Goal: Transaction & Acquisition: Purchase product/service

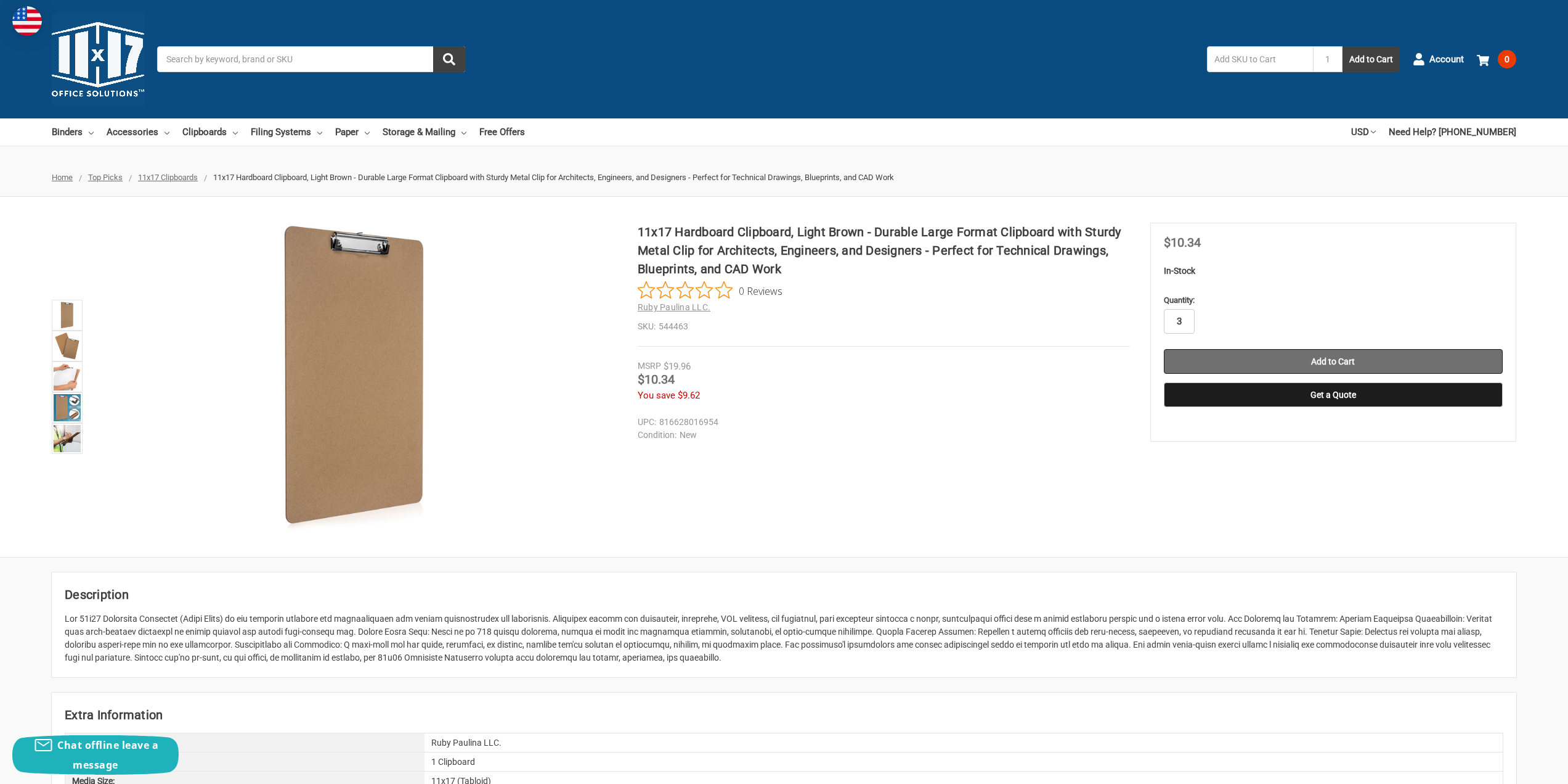
type input "3"
click at [1291, 350] on input "Add to Cart" at bounding box center [1333, 361] width 339 height 25
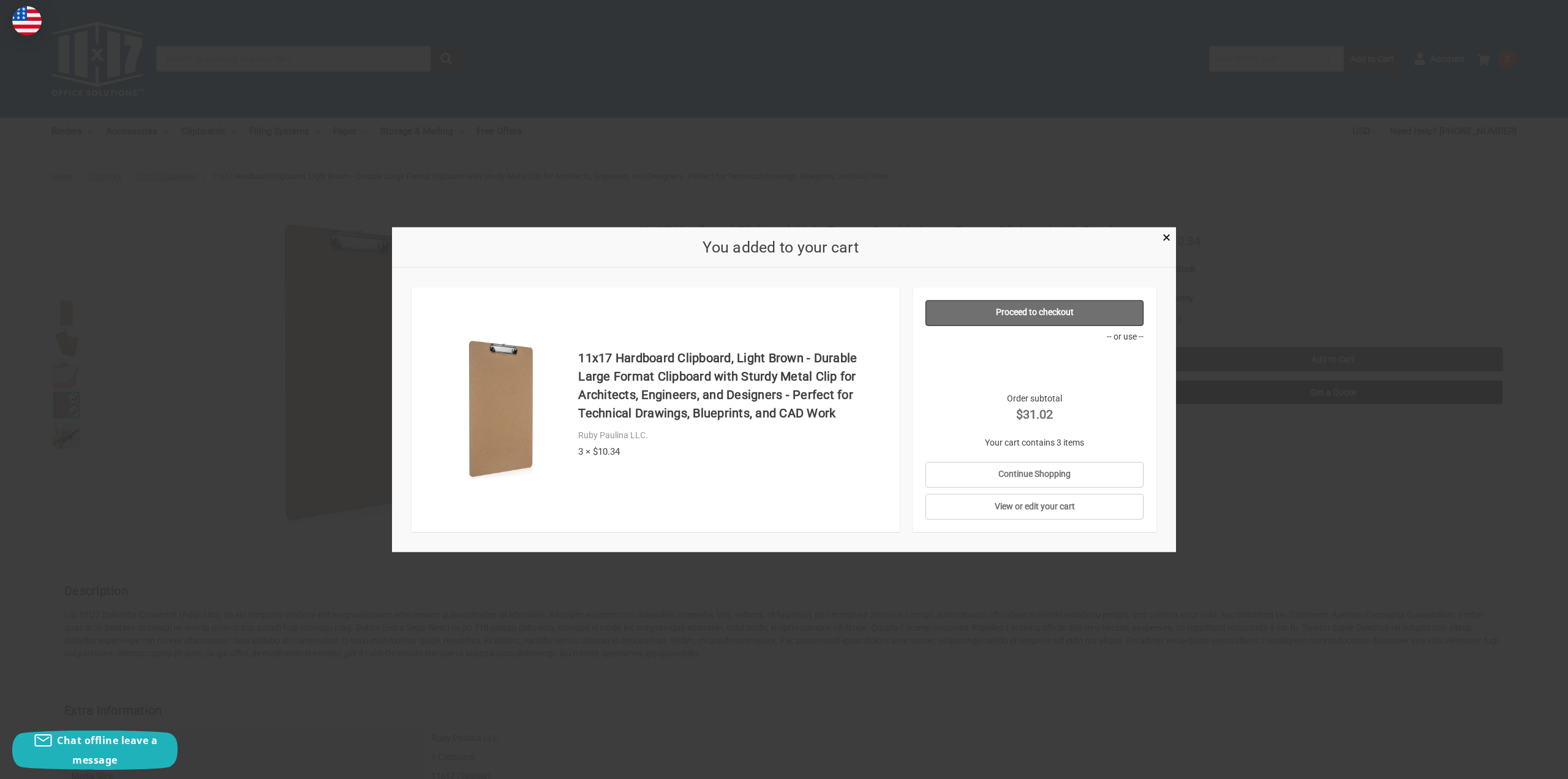
click at [1048, 313] on link "Proceed to checkout" at bounding box center [1034, 312] width 219 height 25
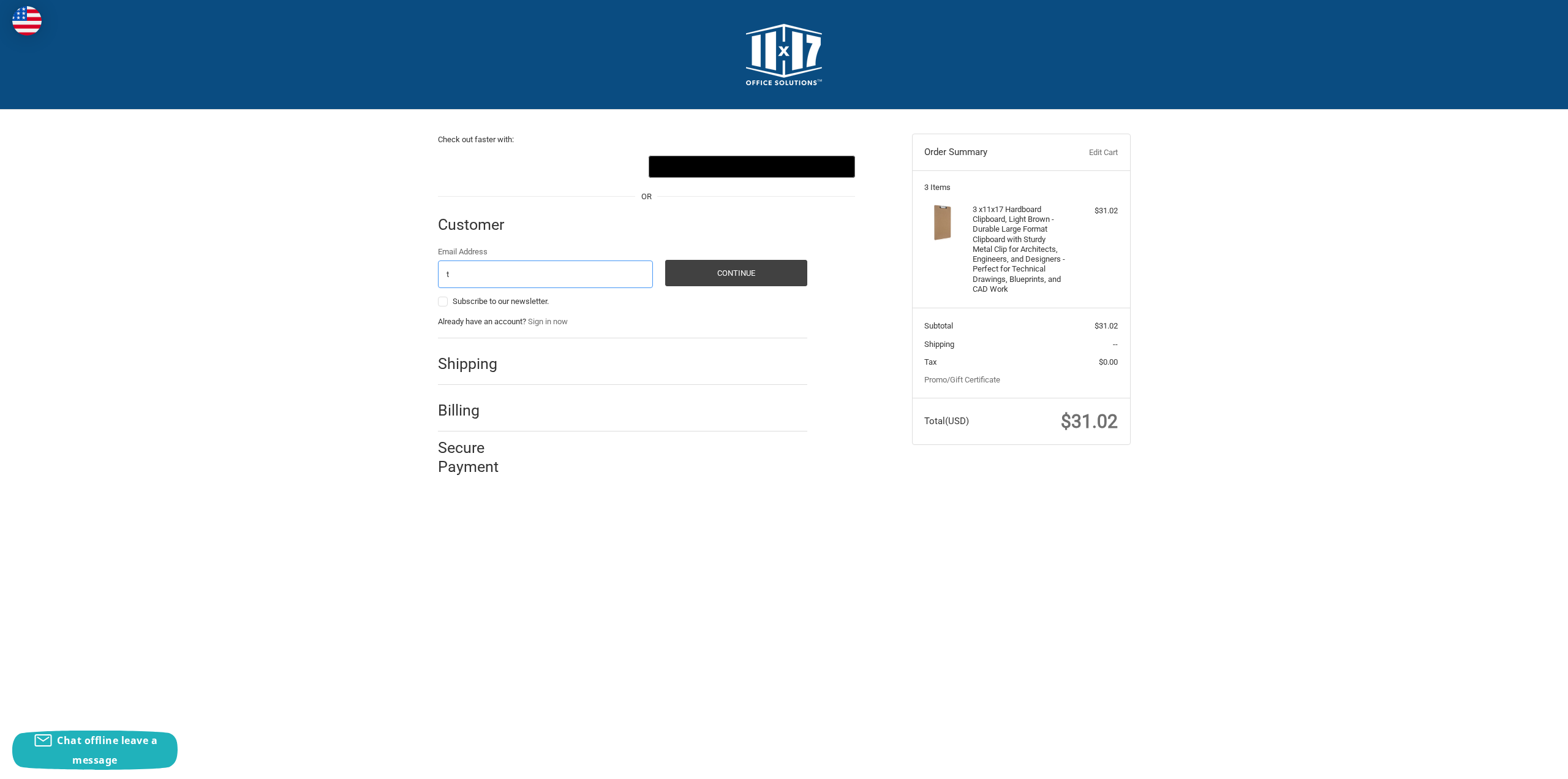
type input "tkim@sa-techinc.com"
click at [723, 267] on button "Continue" at bounding box center [736, 273] width 142 height 26
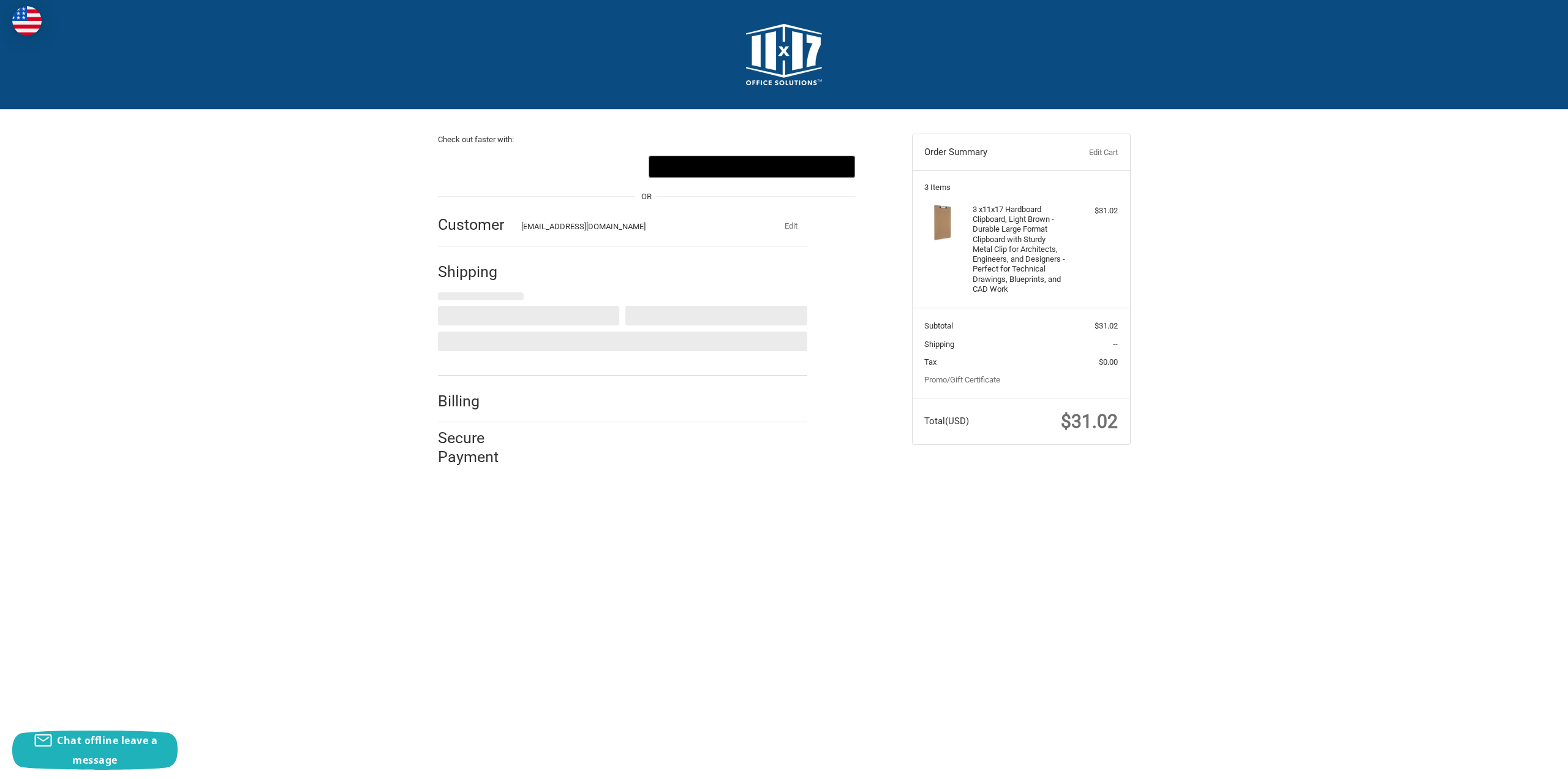
select select "US"
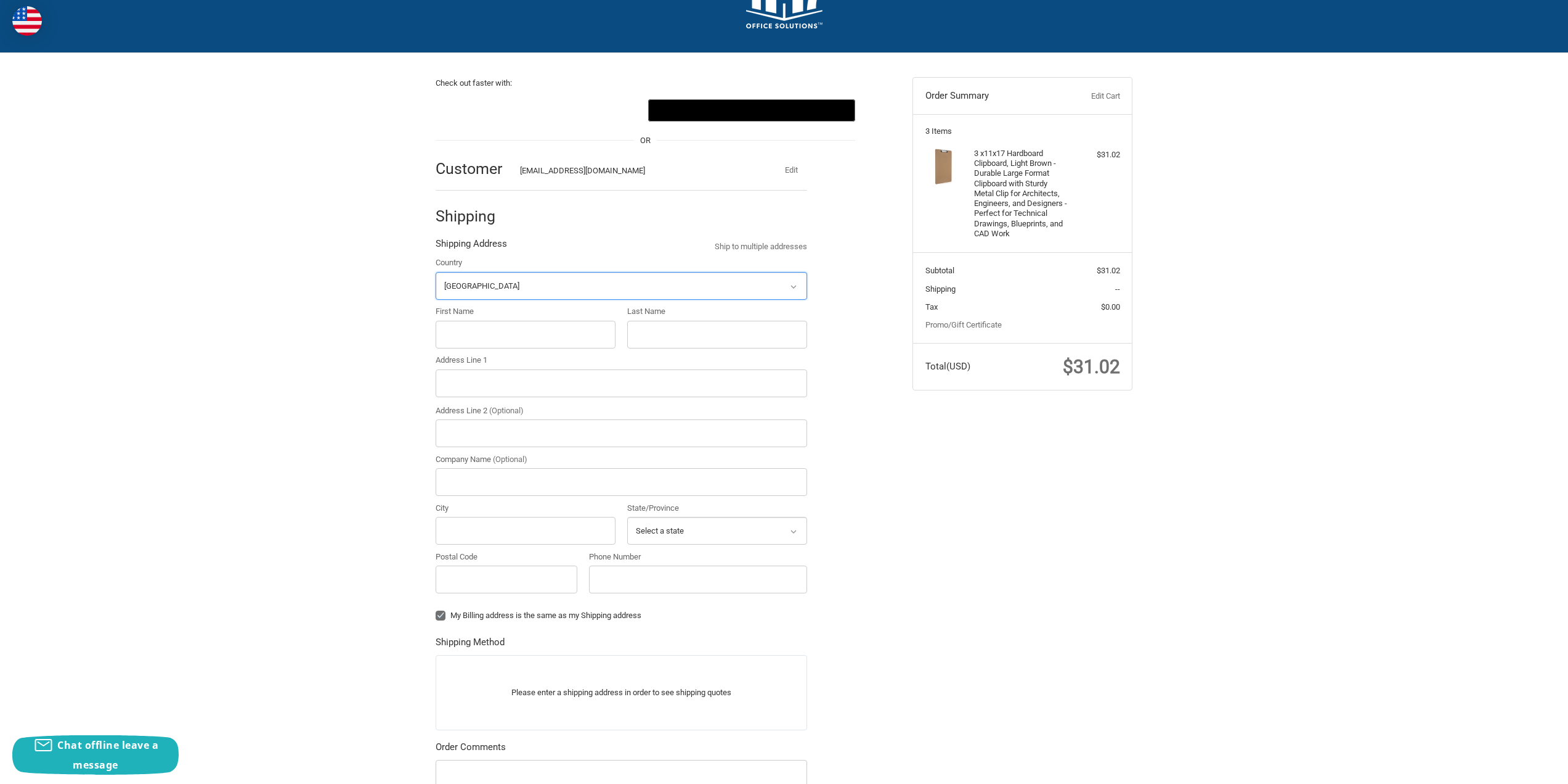
scroll to position [92, 0]
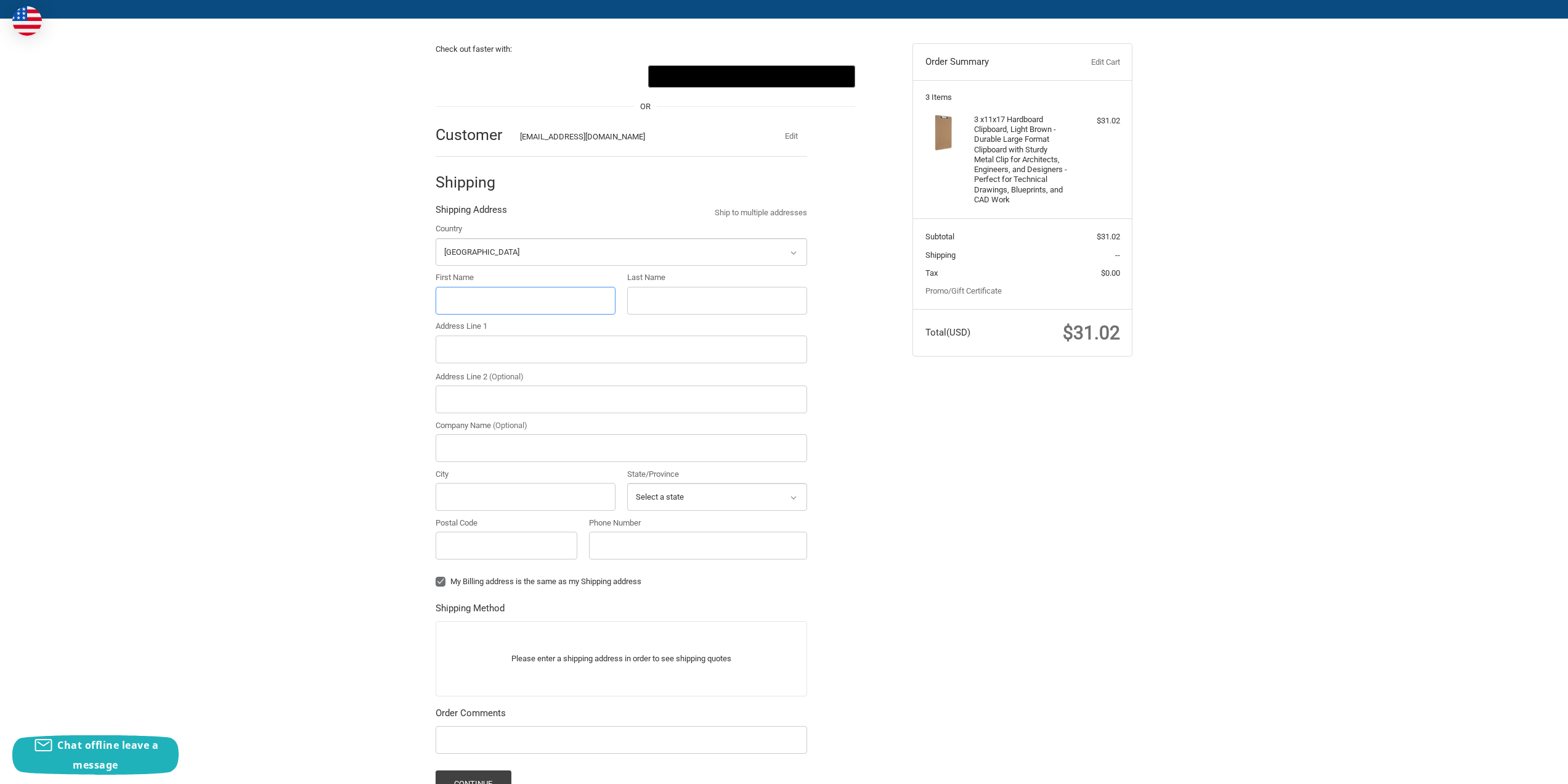
click at [514, 289] on input "First Name" at bounding box center [526, 300] width 180 height 27
type input "Tae Hyung"
drag, startPoint x: 661, startPoint y: 299, endPoint x: 669, endPoint y: 307, distance: 11.3
click at [661, 299] on input "Last Name" at bounding box center [717, 300] width 180 height 27
type input "Kim"
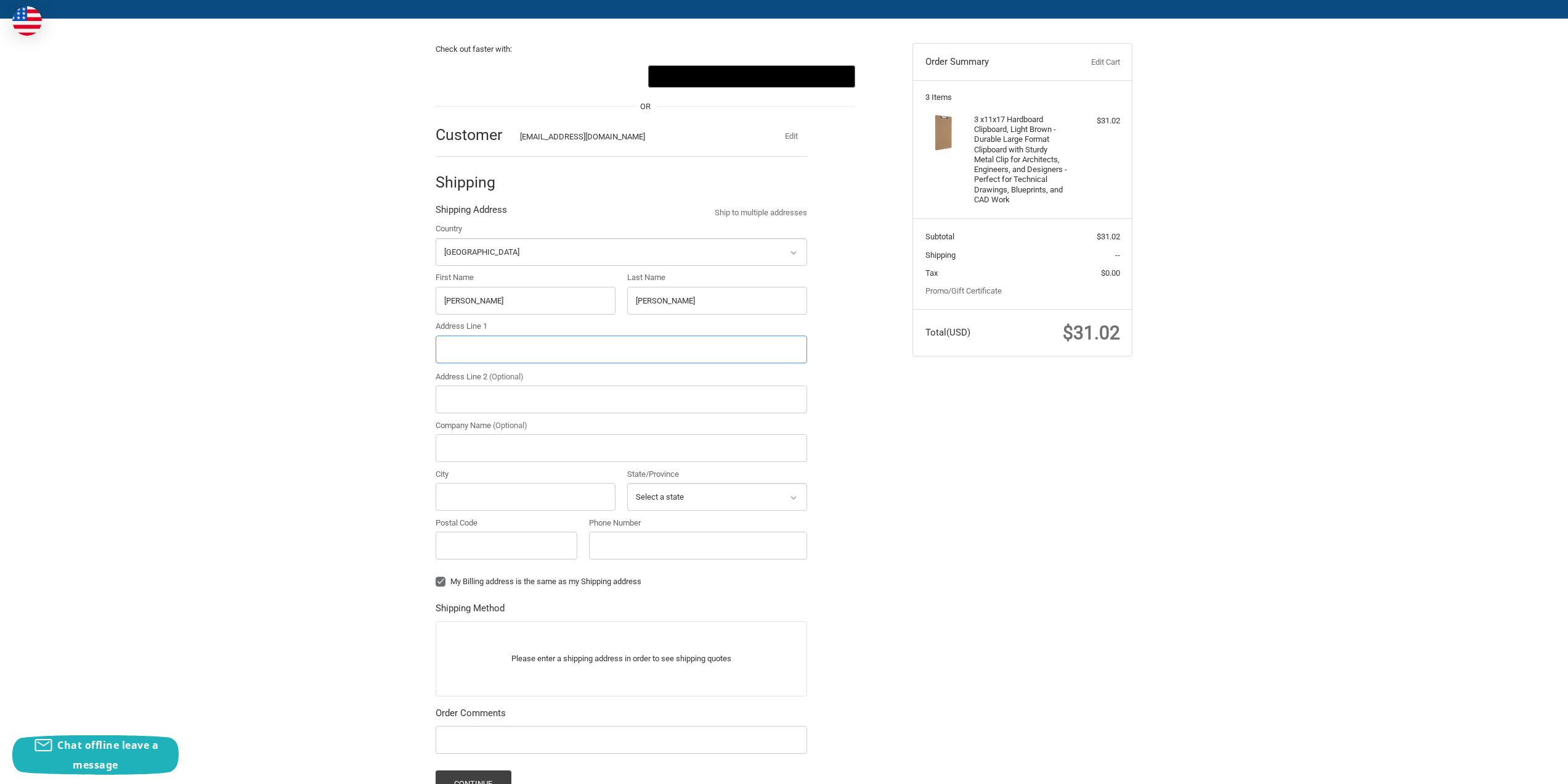
click at [560, 346] on input "Address Line 1" at bounding box center [622, 349] width 372 height 27
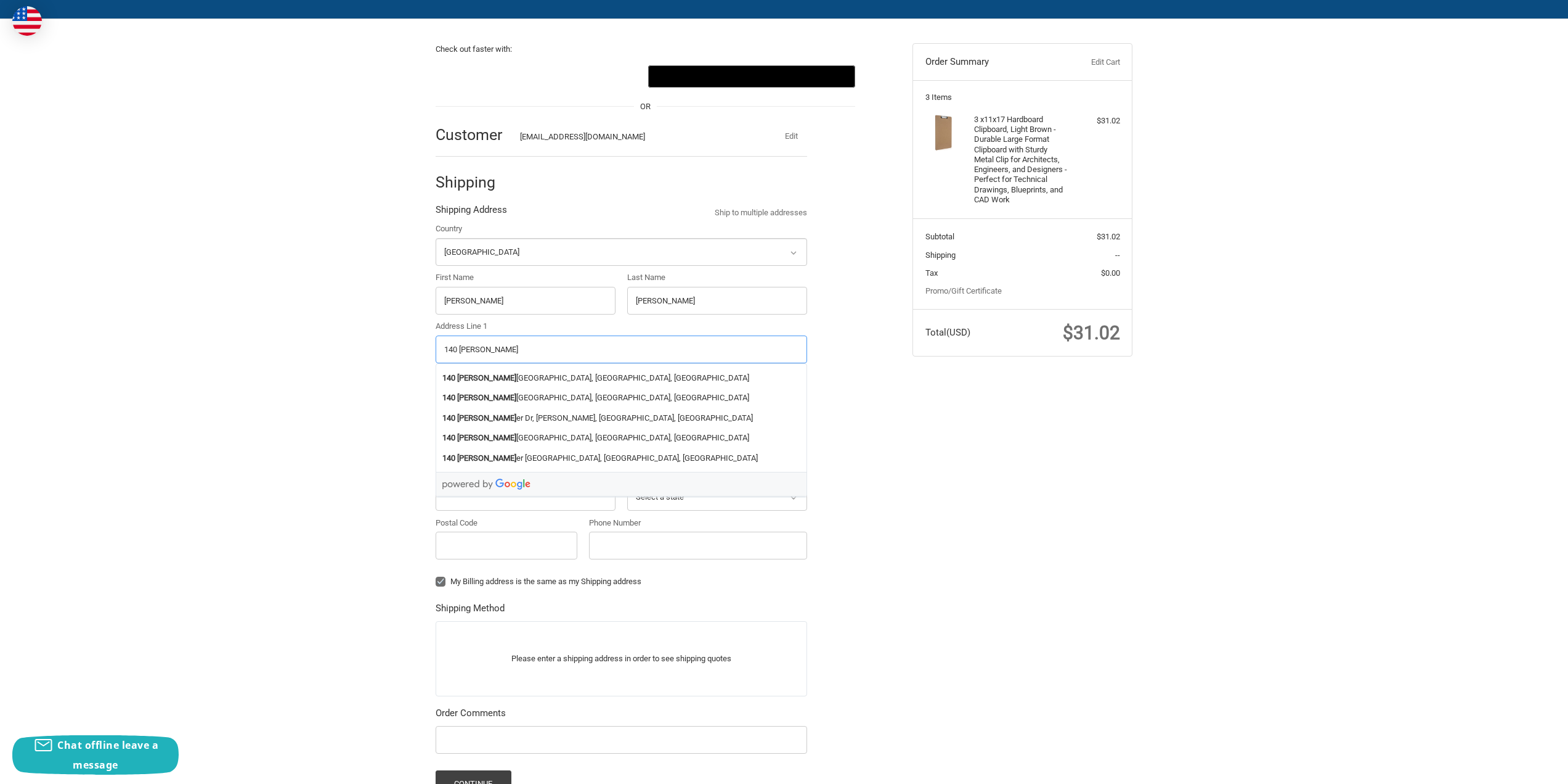
click at [517, 379] on li "140 Sylvest er Road, San Diego, CA, USA" at bounding box center [621, 378] width 370 height 21
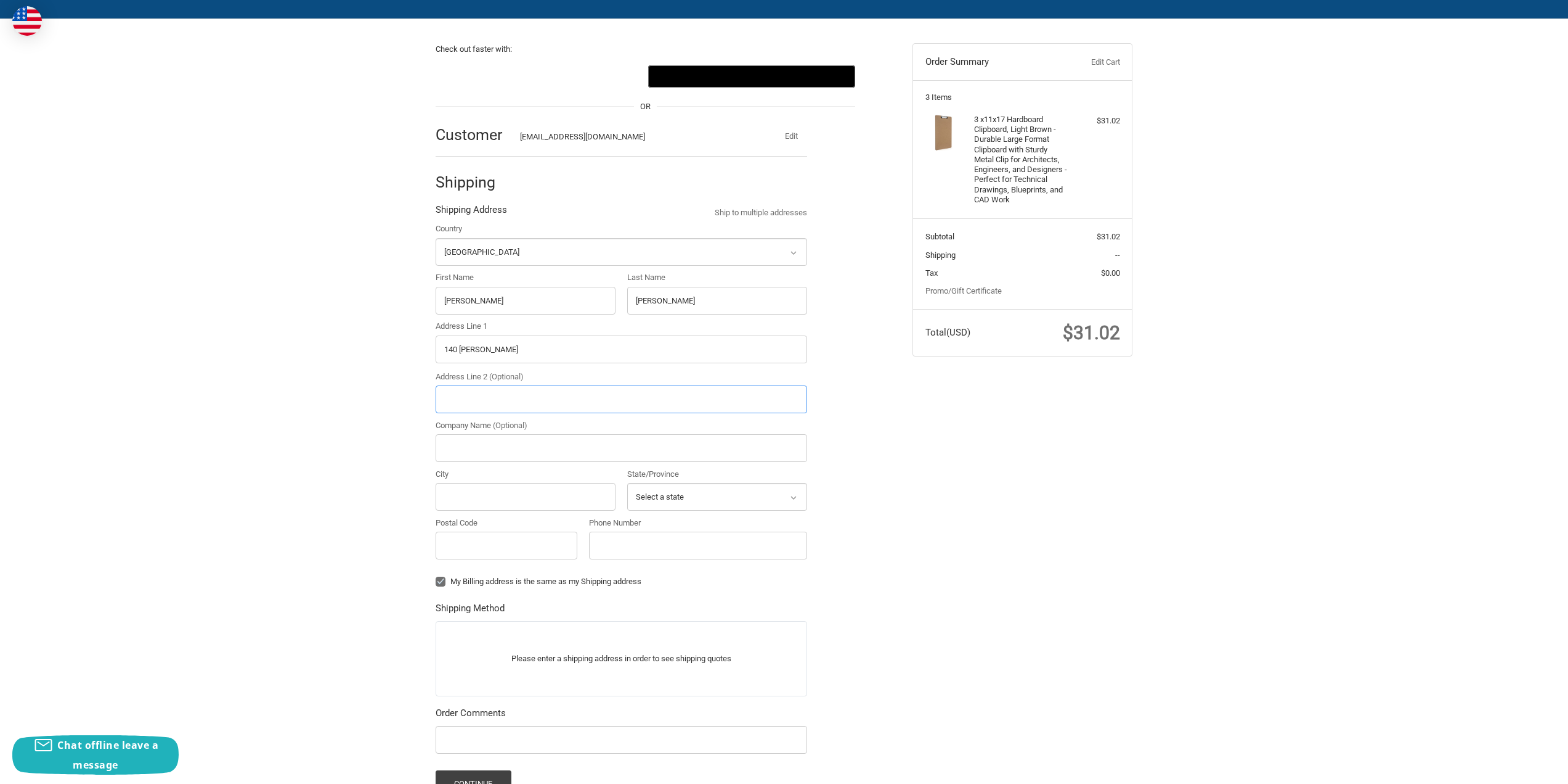
type input "140 Sylvester Road"
type input "San Diego"
type input "92106"
select select "CA"
drag, startPoint x: 518, startPoint y: 394, endPoint x: 516, endPoint y: 404, distance: 10.2
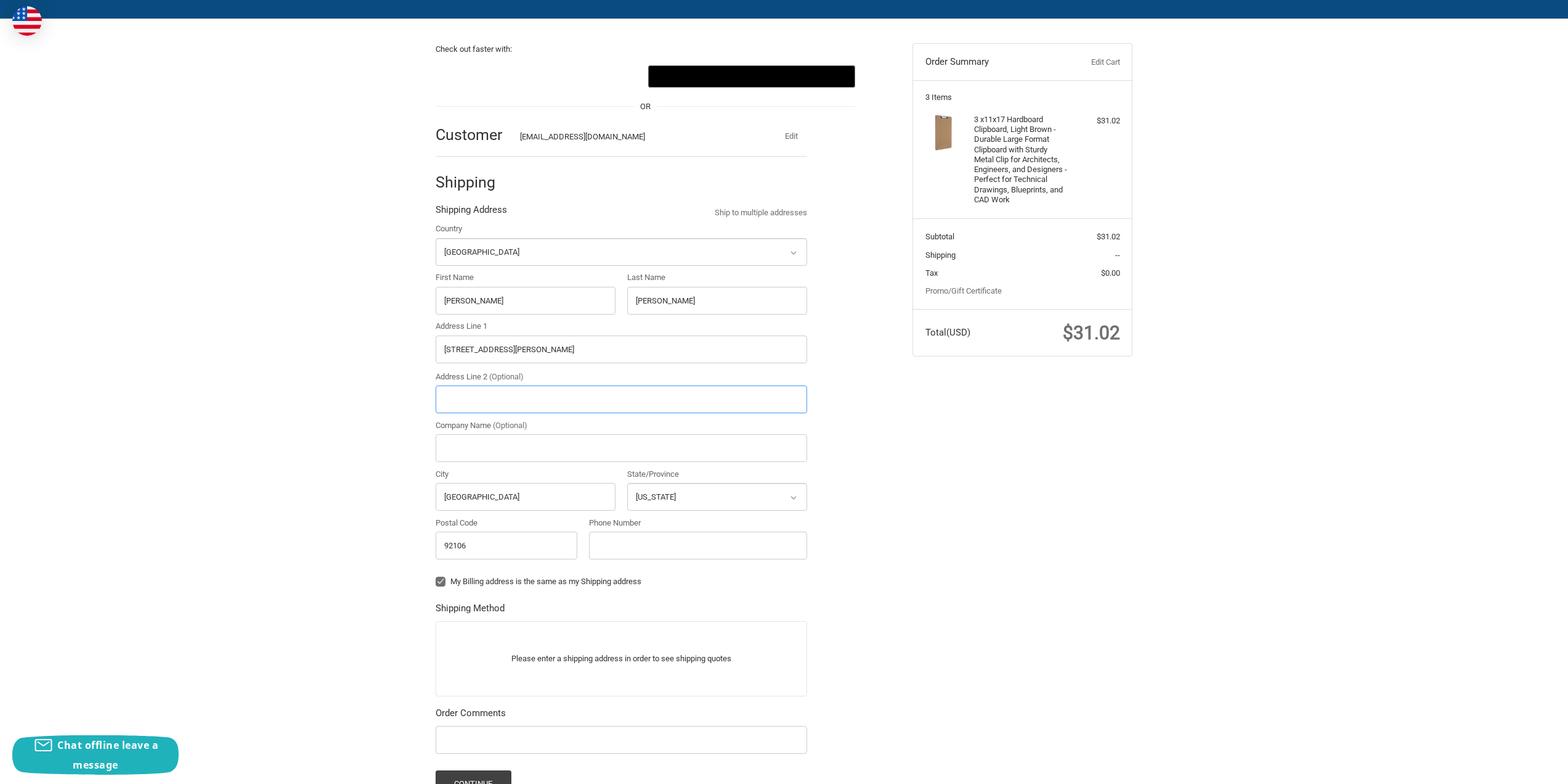
click at [518, 394] on input "Address Line 2 (Optional)" at bounding box center [622, 399] width 372 height 27
type input "Bldg 211"
click at [497, 444] on input "Company Name (Optional)" at bounding box center [622, 448] width 372 height 27
type input "SA-Tech Inc"
click at [624, 542] on input "Phone Number" at bounding box center [698, 545] width 218 height 27
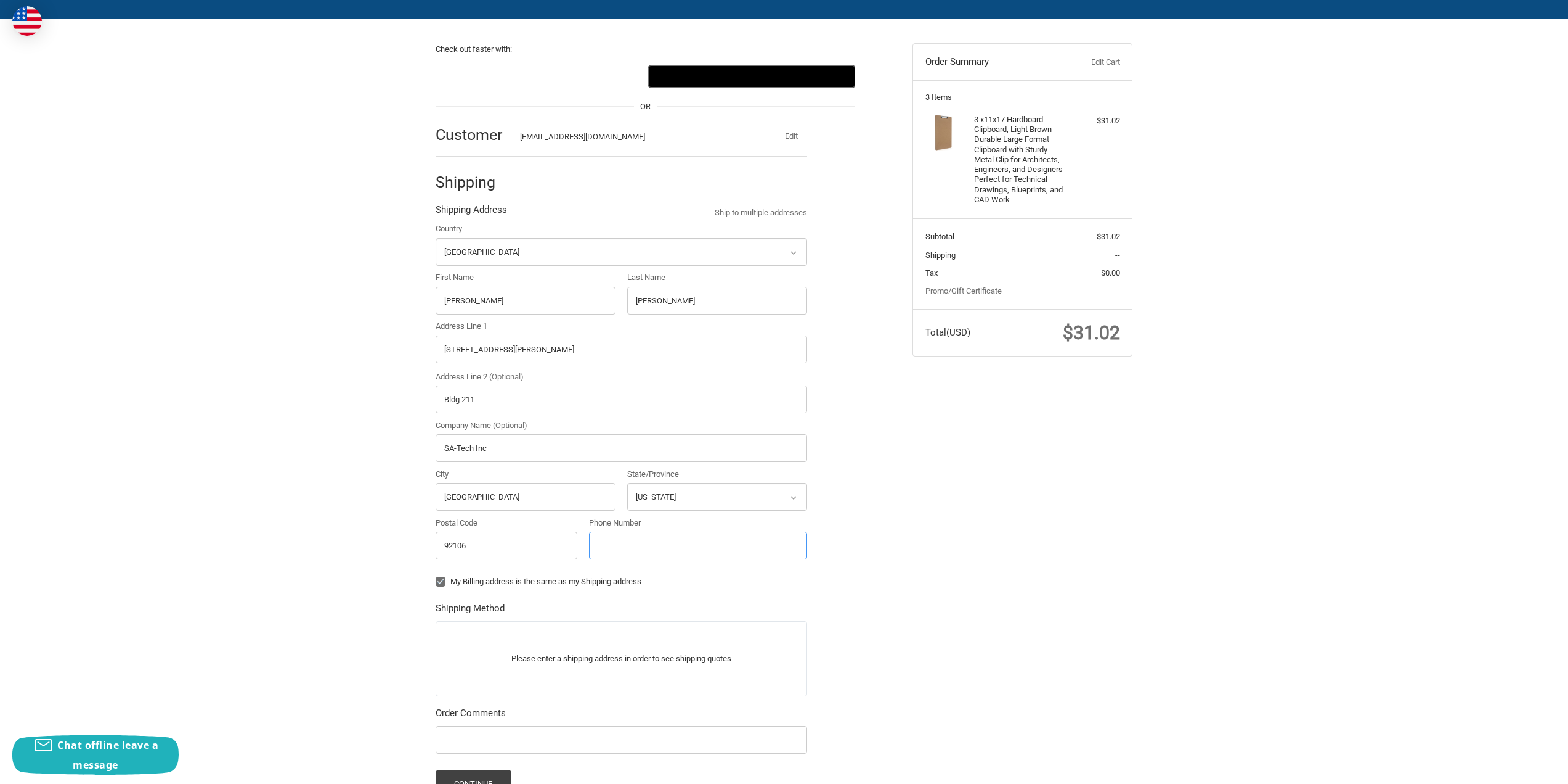
type input "619-793-9068"
radio input "true"
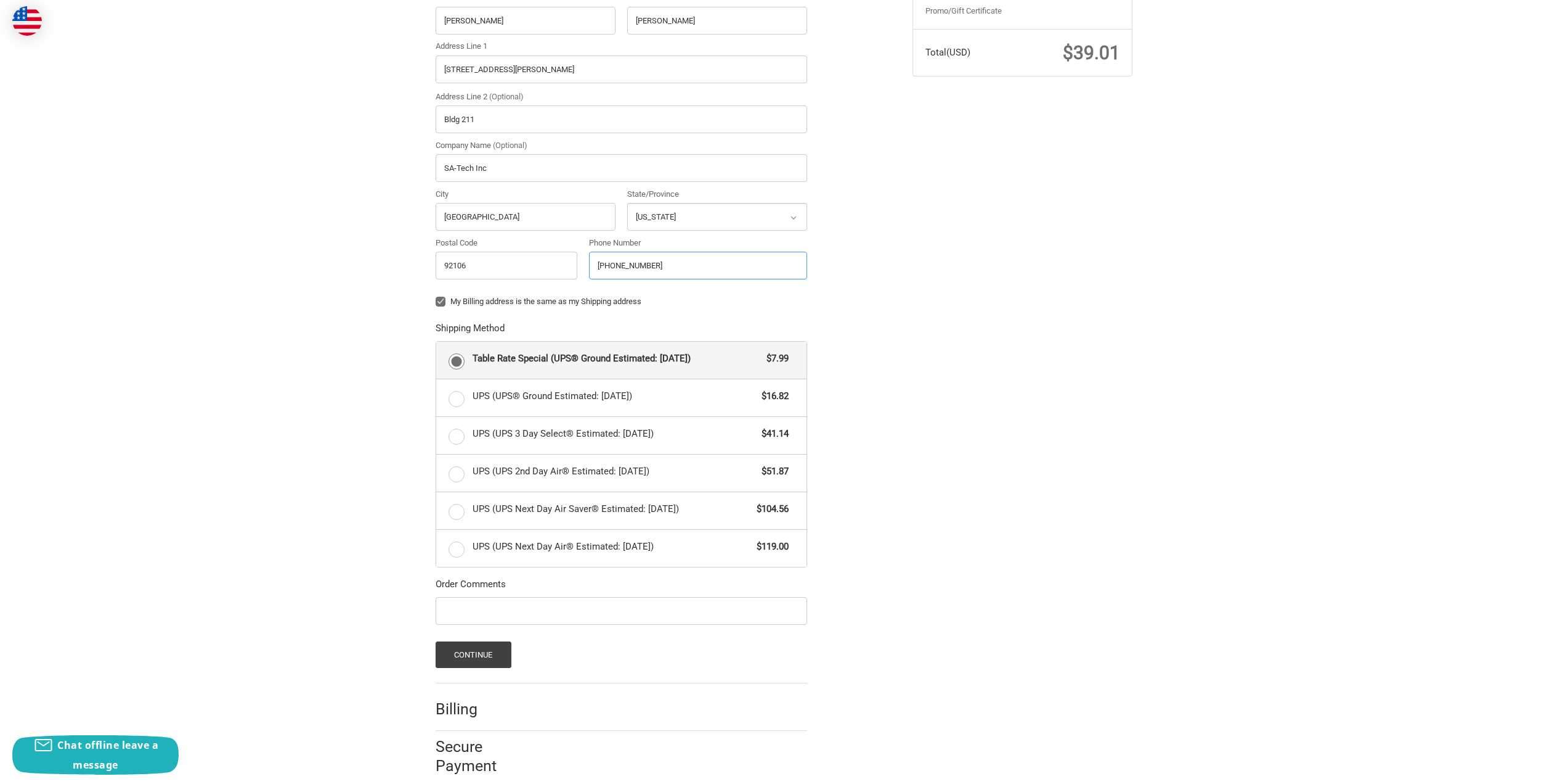
scroll to position [388, 0]
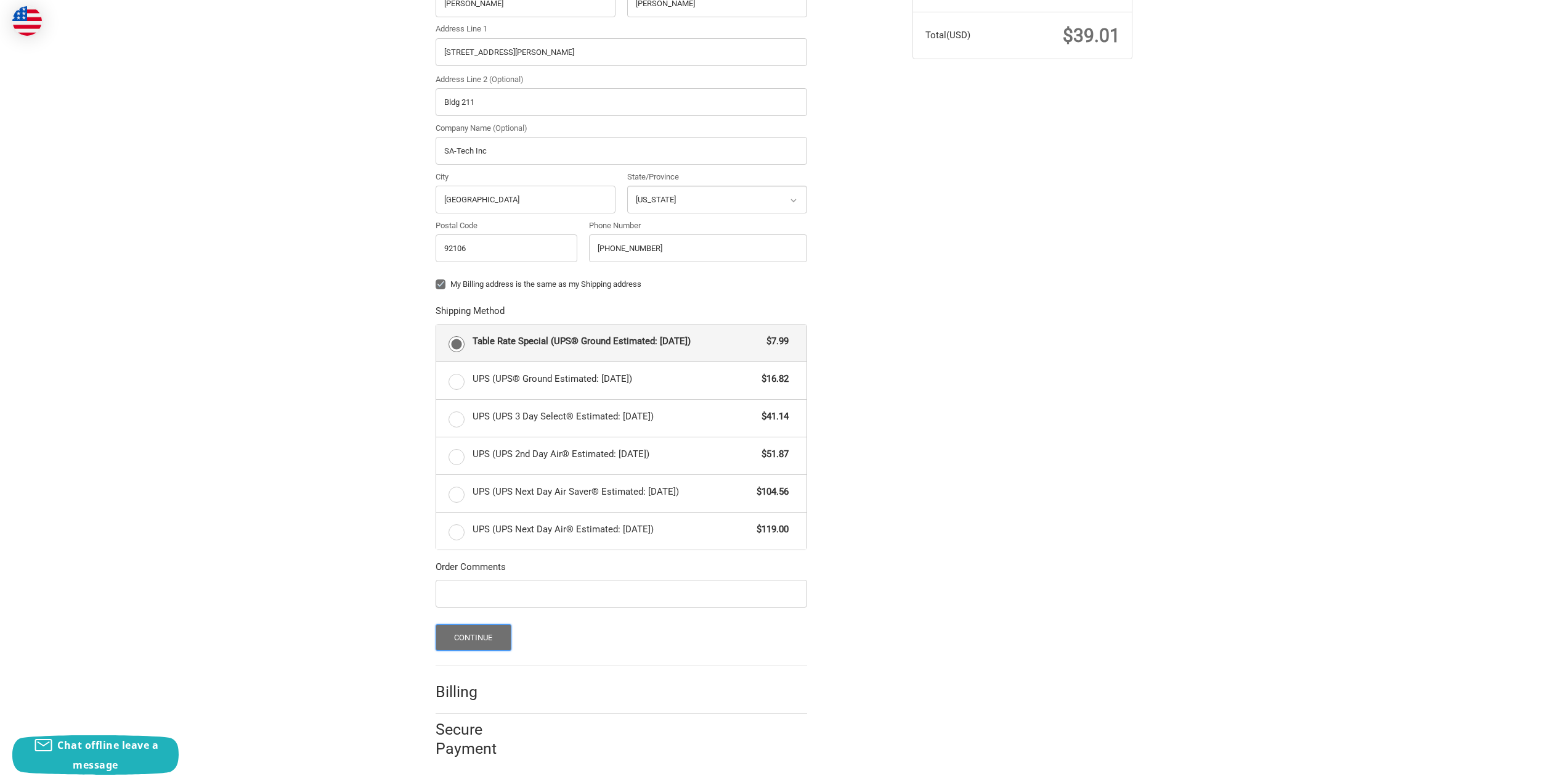
click at [461, 643] on button "Continue" at bounding box center [474, 638] width 76 height 26
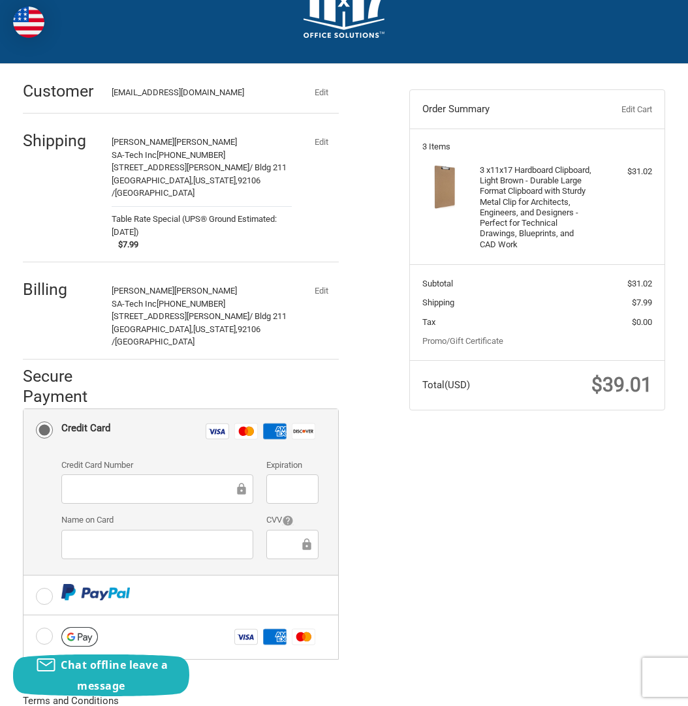
scroll to position [0, 0]
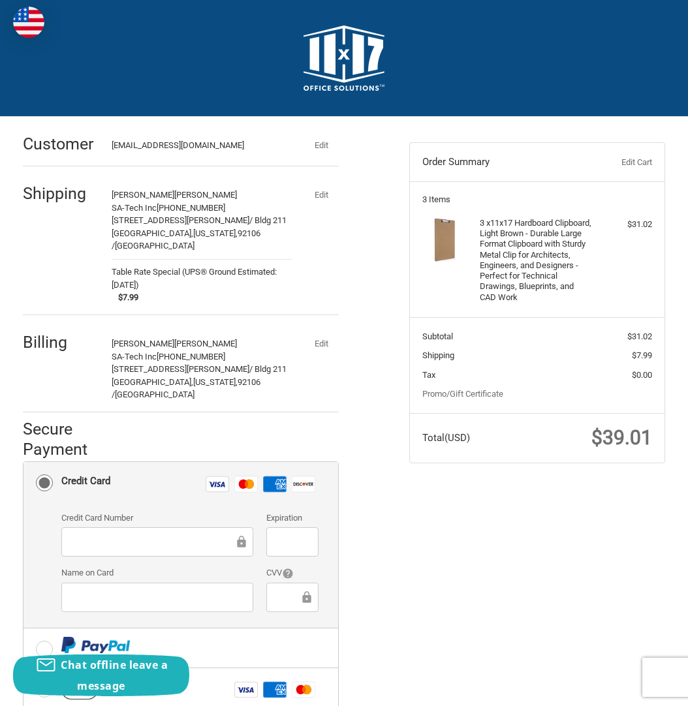
click at [343, 55] on img at bounding box center [344, 57] width 81 height 65
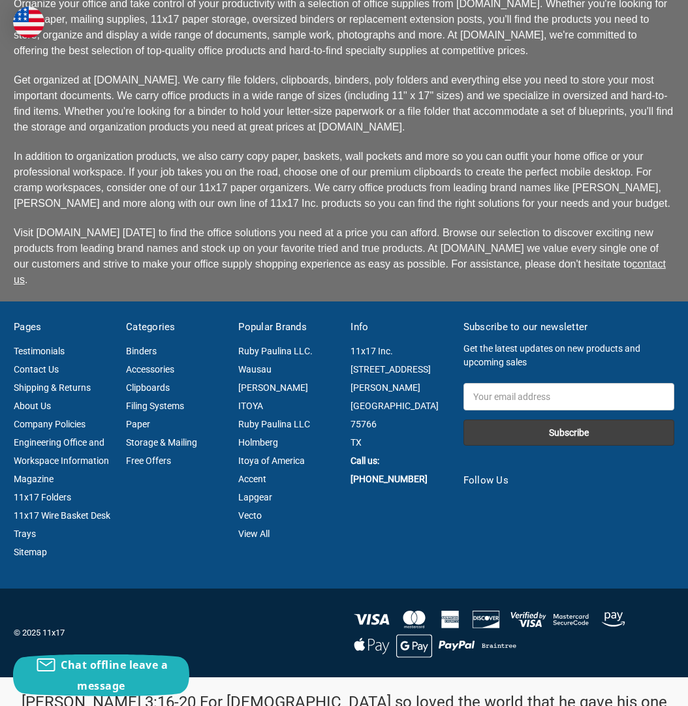
scroll to position [3282, 0]
